Goal: Task Accomplishment & Management: Manage account settings

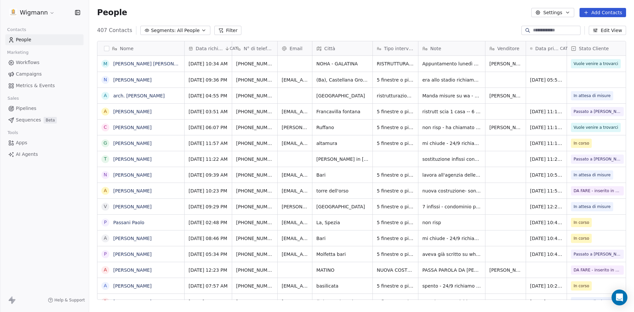
scroll to position [5, 5]
click at [307, 13] on div "People Settings Add Contacts" at bounding box center [361, 12] width 529 height 9
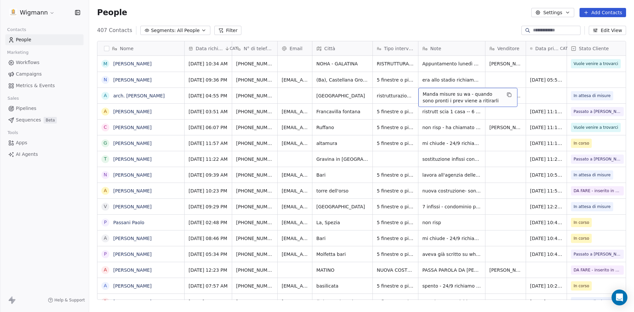
click at [449, 17] on div "People Settings Add Contacts" at bounding box center [361, 12] width 529 height 9
